Goal: Information Seeking & Learning: Learn about a topic

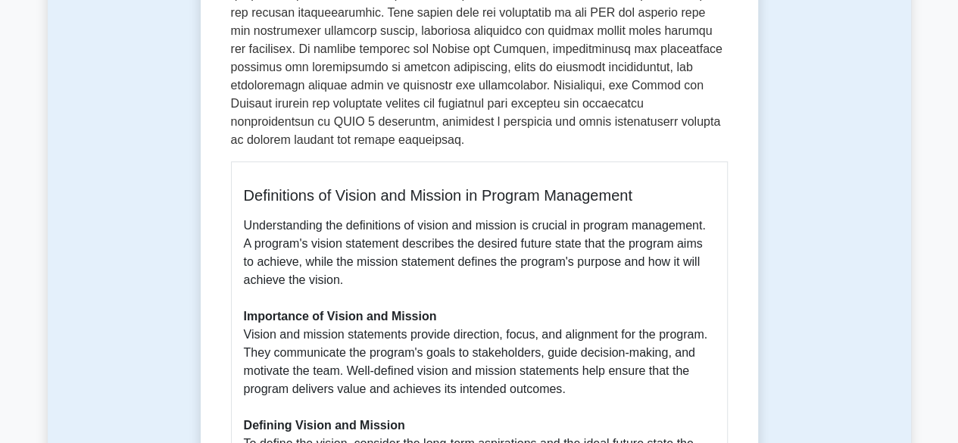
drag, startPoint x: 574, startPoint y: 370, endPoint x: 560, endPoint y: 374, distance: 14.7
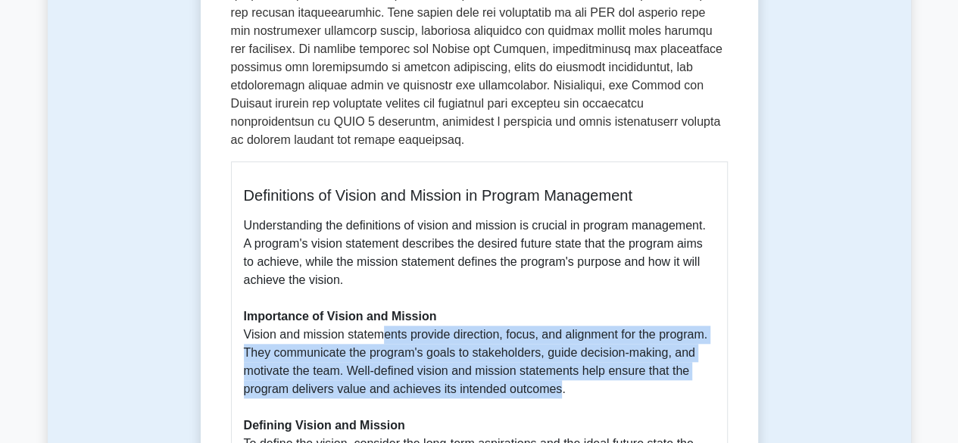
drag, startPoint x: 560, startPoint y: 376, endPoint x: 377, endPoint y: 321, distance: 190.6
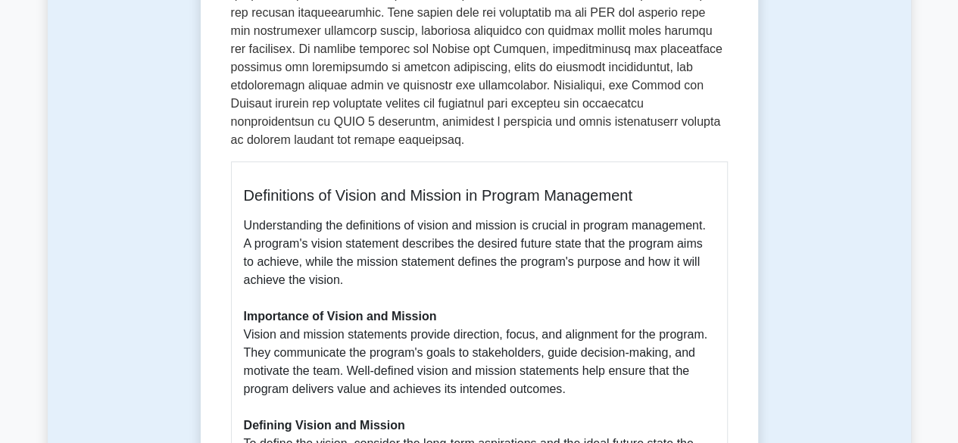
drag, startPoint x: 244, startPoint y: 315, endPoint x: 370, endPoint y: 368, distance: 137.2
drag, startPoint x: 244, startPoint y: 319, endPoint x: 386, endPoint y: 367, distance: 150.2
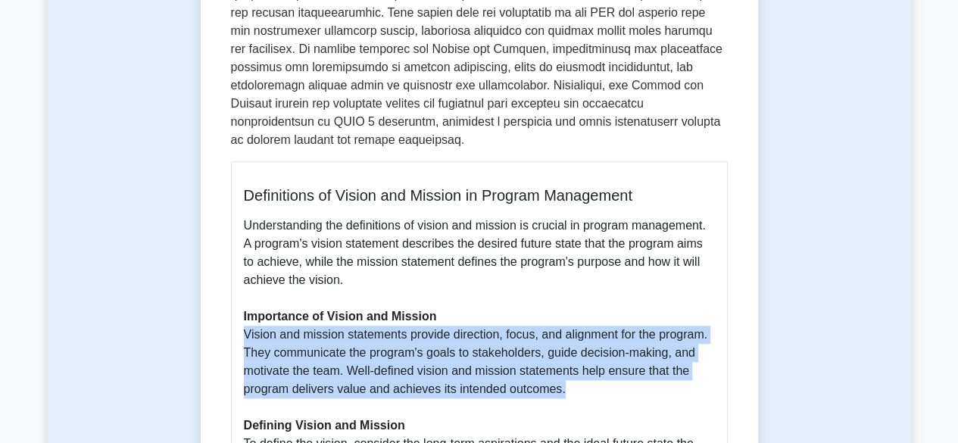
drag, startPoint x: 561, startPoint y: 374, endPoint x: 242, endPoint y: 315, distance: 323.5
copy p "Vision and mission statements provide direction, focus, and alignment for the p…"
